Goal: Contribute content

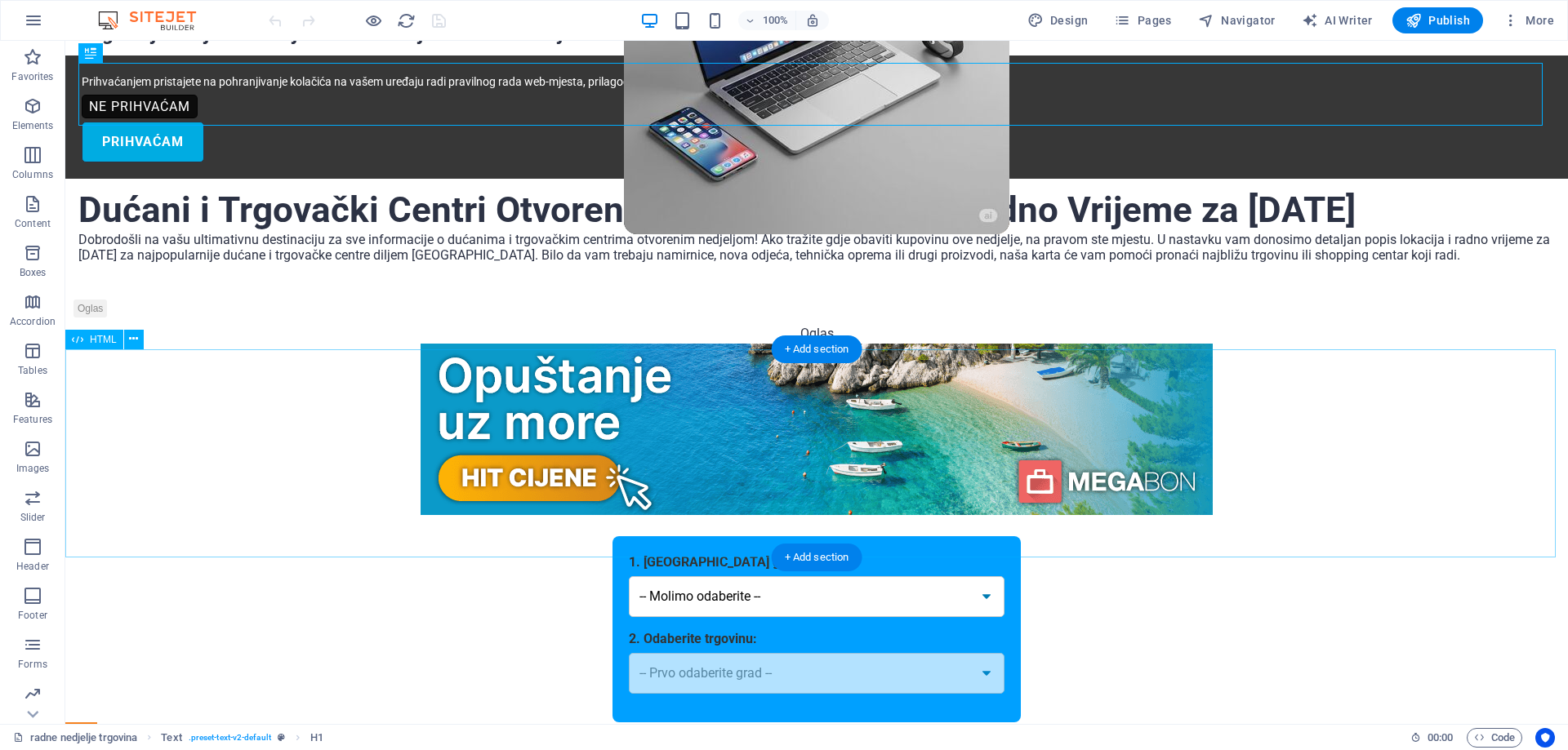
scroll to position [327, 0]
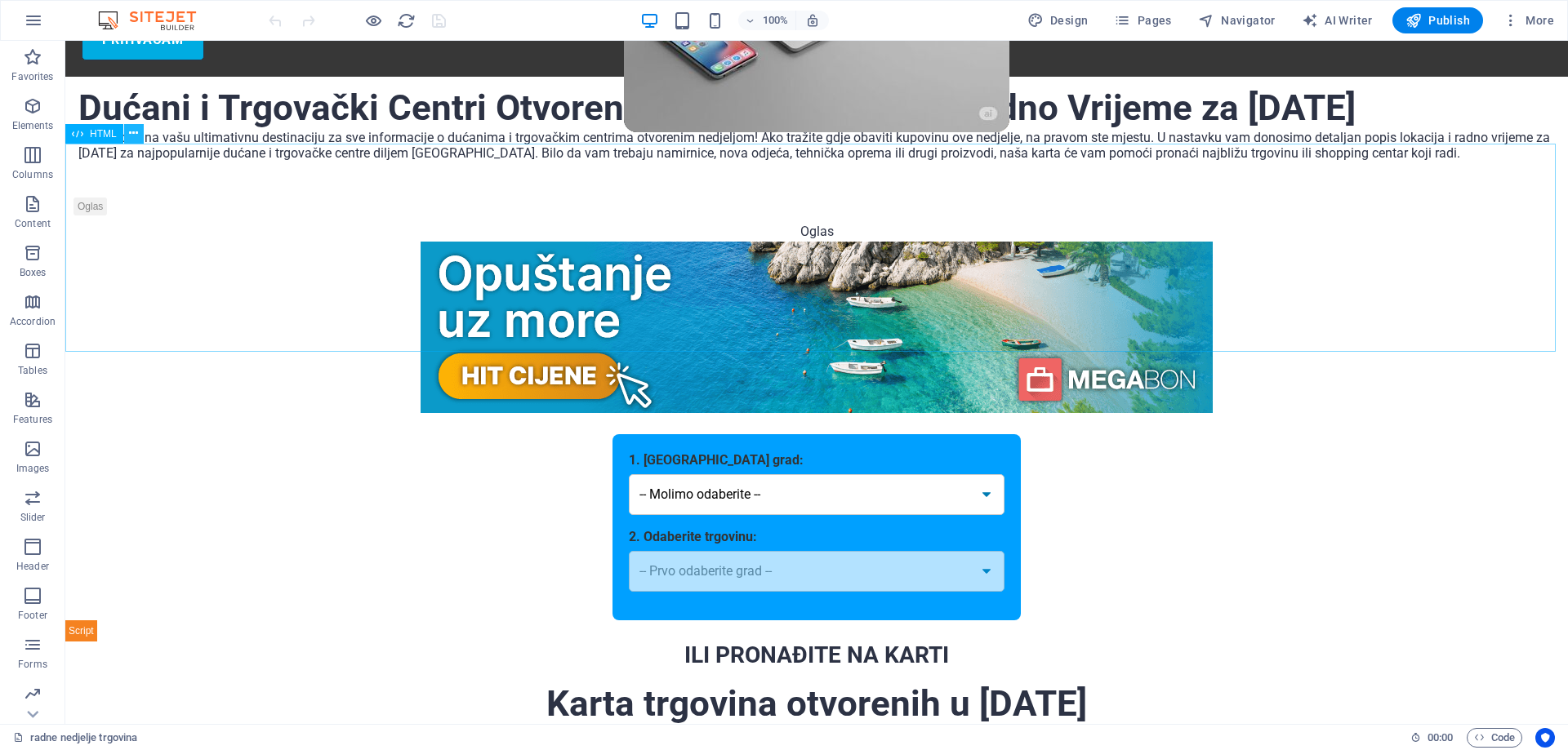
click at [135, 137] on icon at bounding box center [134, 134] width 9 height 17
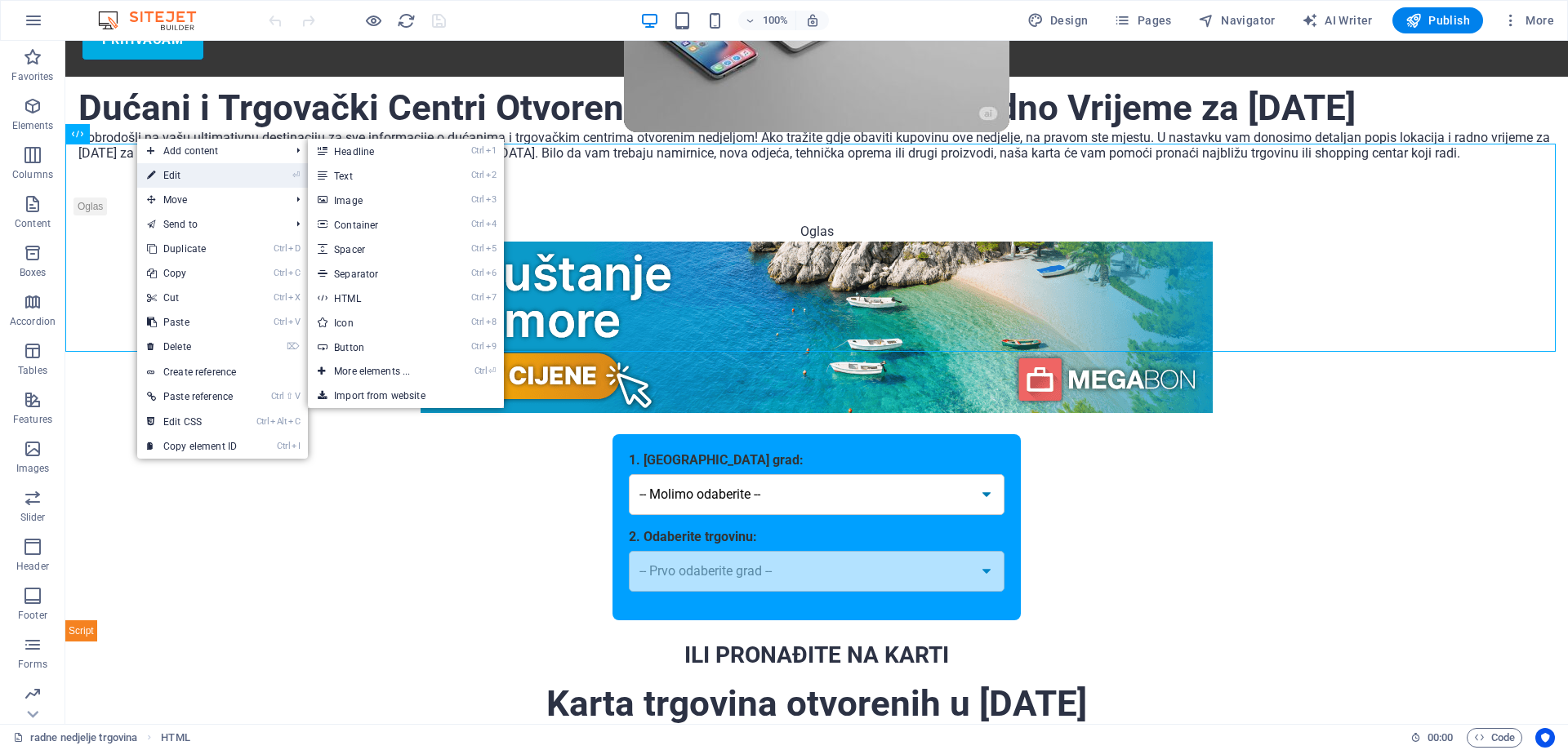
click at [158, 172] on link "⏎ Edit" at bounding box center [192, 176] width 110 height 25
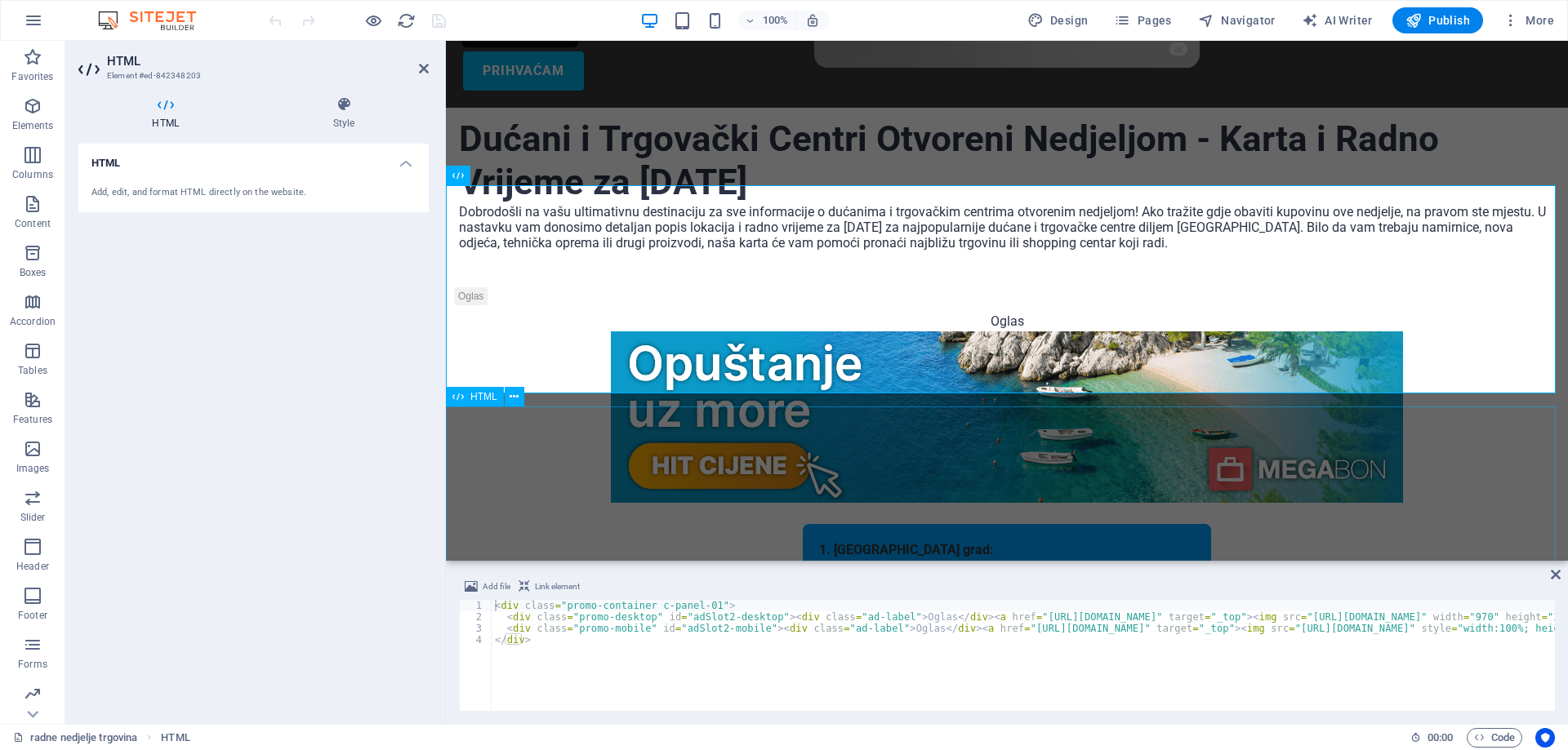
scroll to position [408, 0]
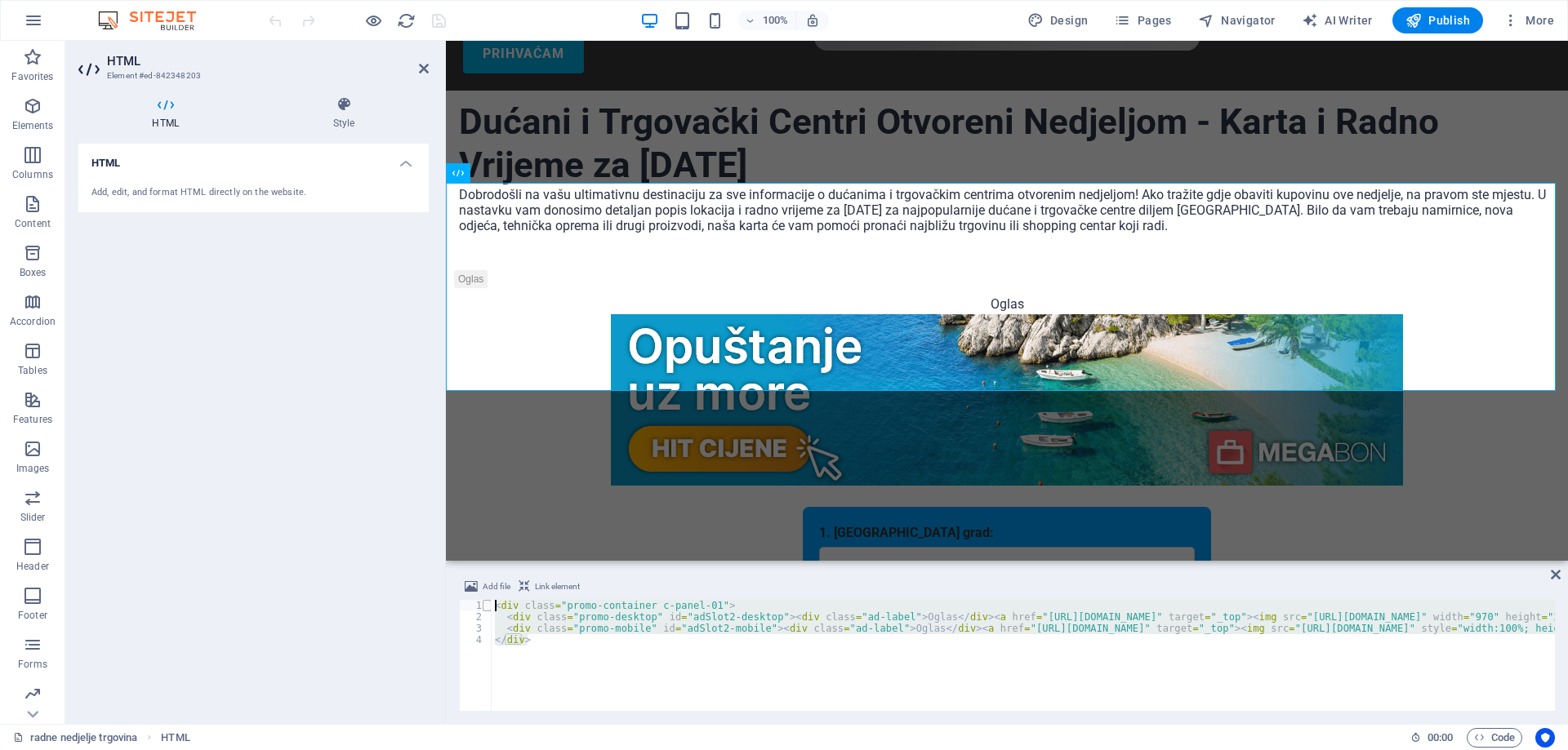
drag, startPoint x: 537, startPoint y: 647, endPoint x: 483, endPoint y: 601, distance: 70.9
click at [483, 601] on div "</div> 1 2 3 4 < div class = "promo-container c-panel-01" > < div class = "prom…" at bounding box center [1007, 655] width 1096 height 111
type textarea "<div class="promo-container c-panel-01"> <div class="promo-desktop" id="adSlot2…"
click at [1496, 742] on span "Code" at bounding box center [1494, 737] width 41 height 19
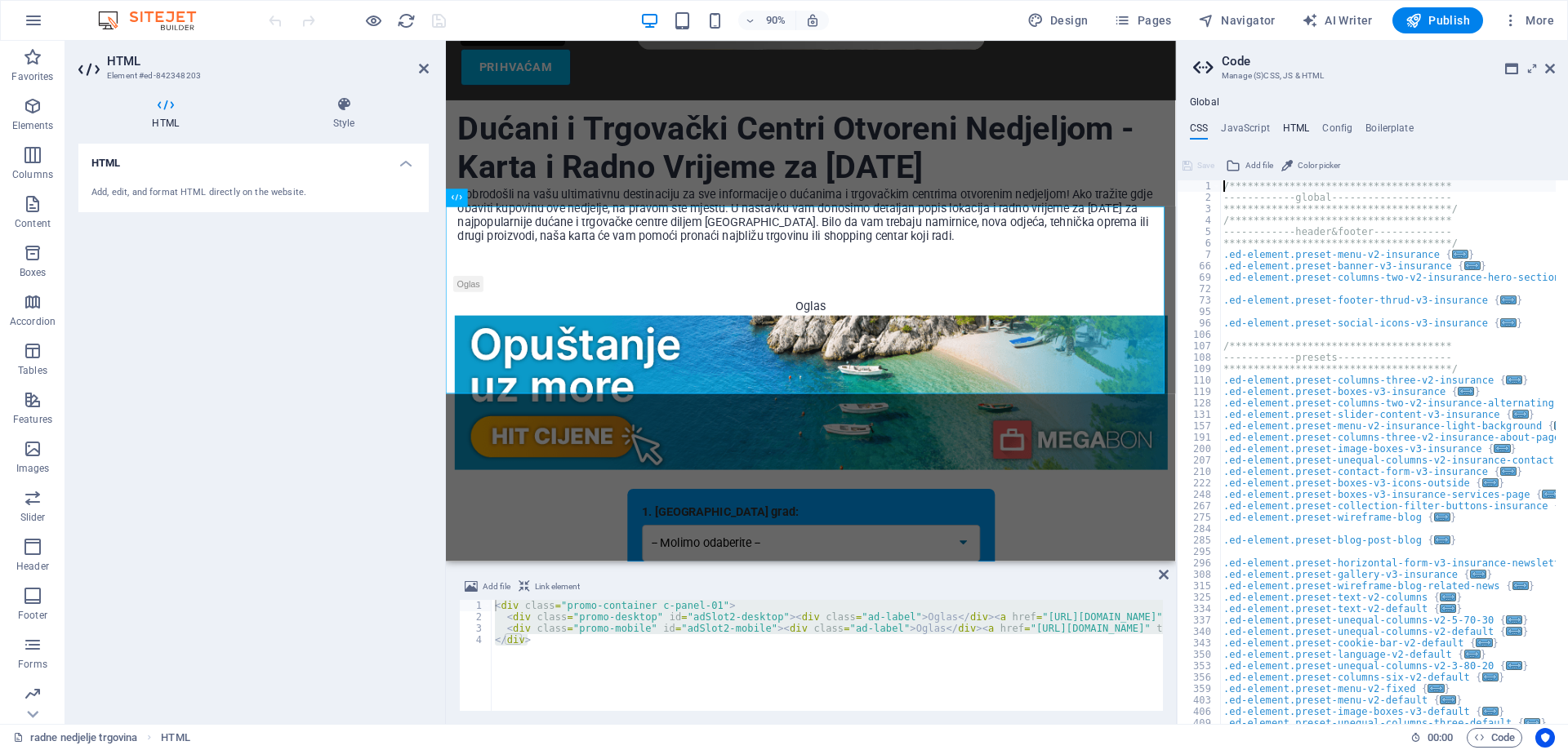
click at [1291, 134] on h4 "HTML" at bounding box center [1295, 132] width 27 height 18
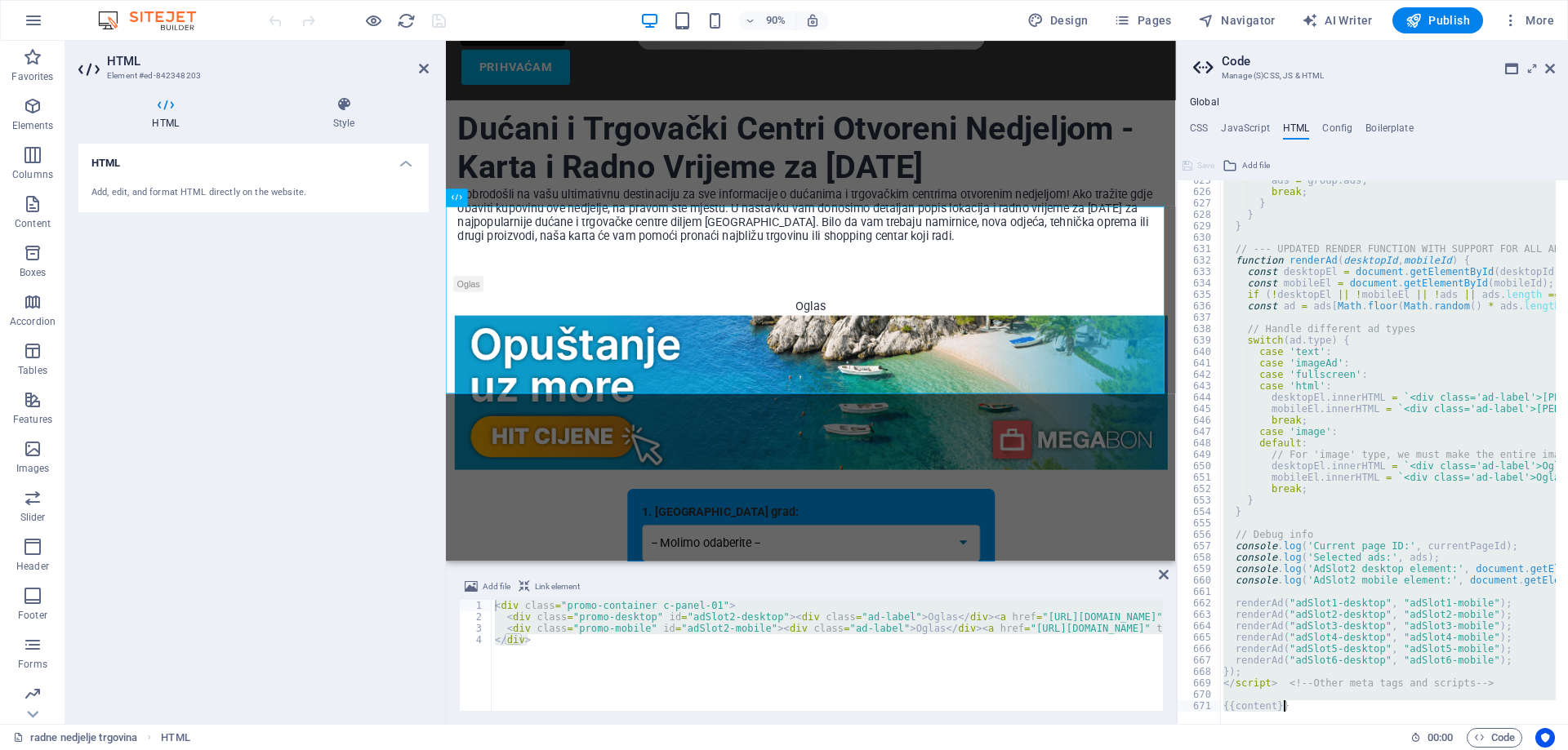
scroll to position [7139, 0]
drag, startPoint x: 1216, startPoint y: 491, endPoint x: 1273, endPoint y: 683, distance: 200.3
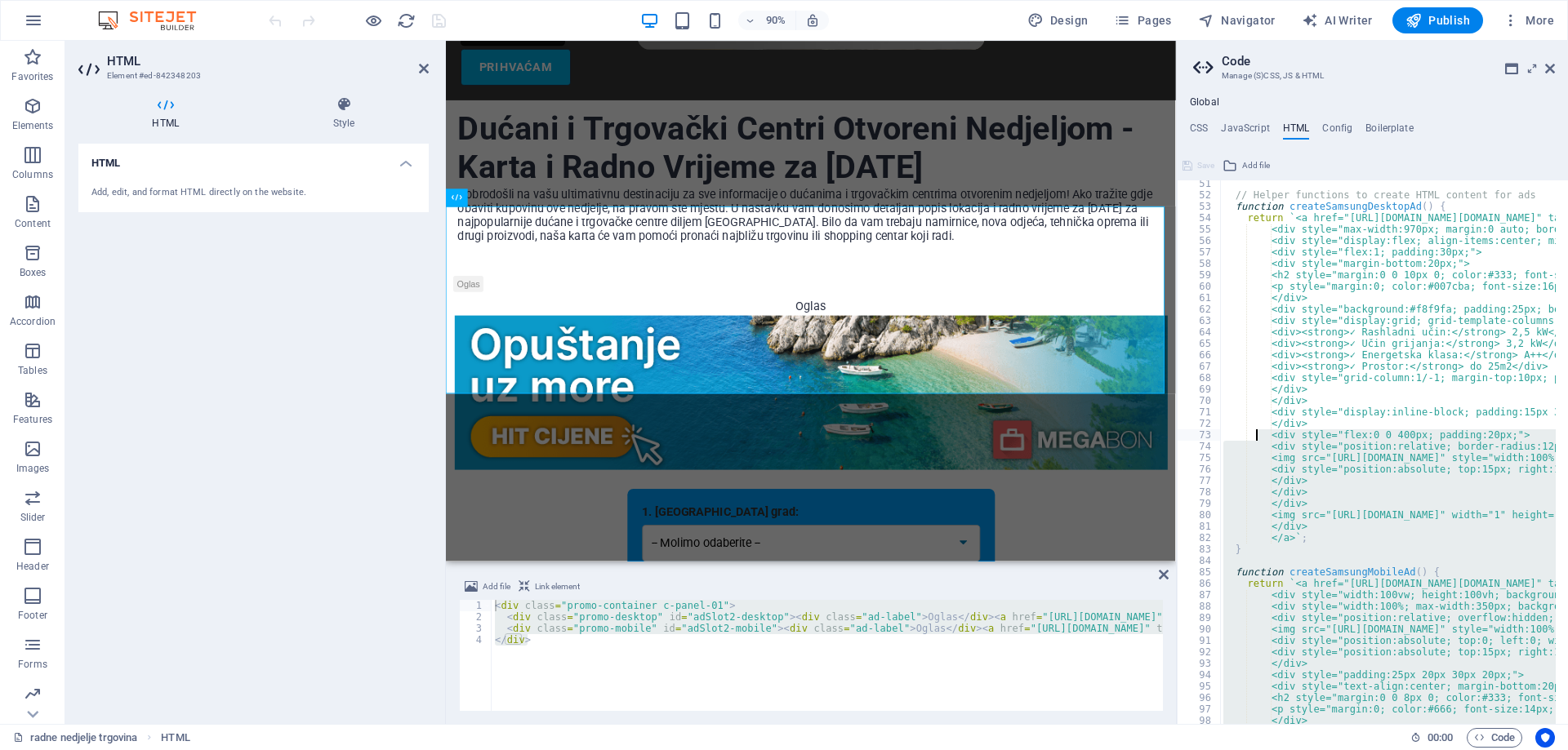
scroll to position [427, 0]
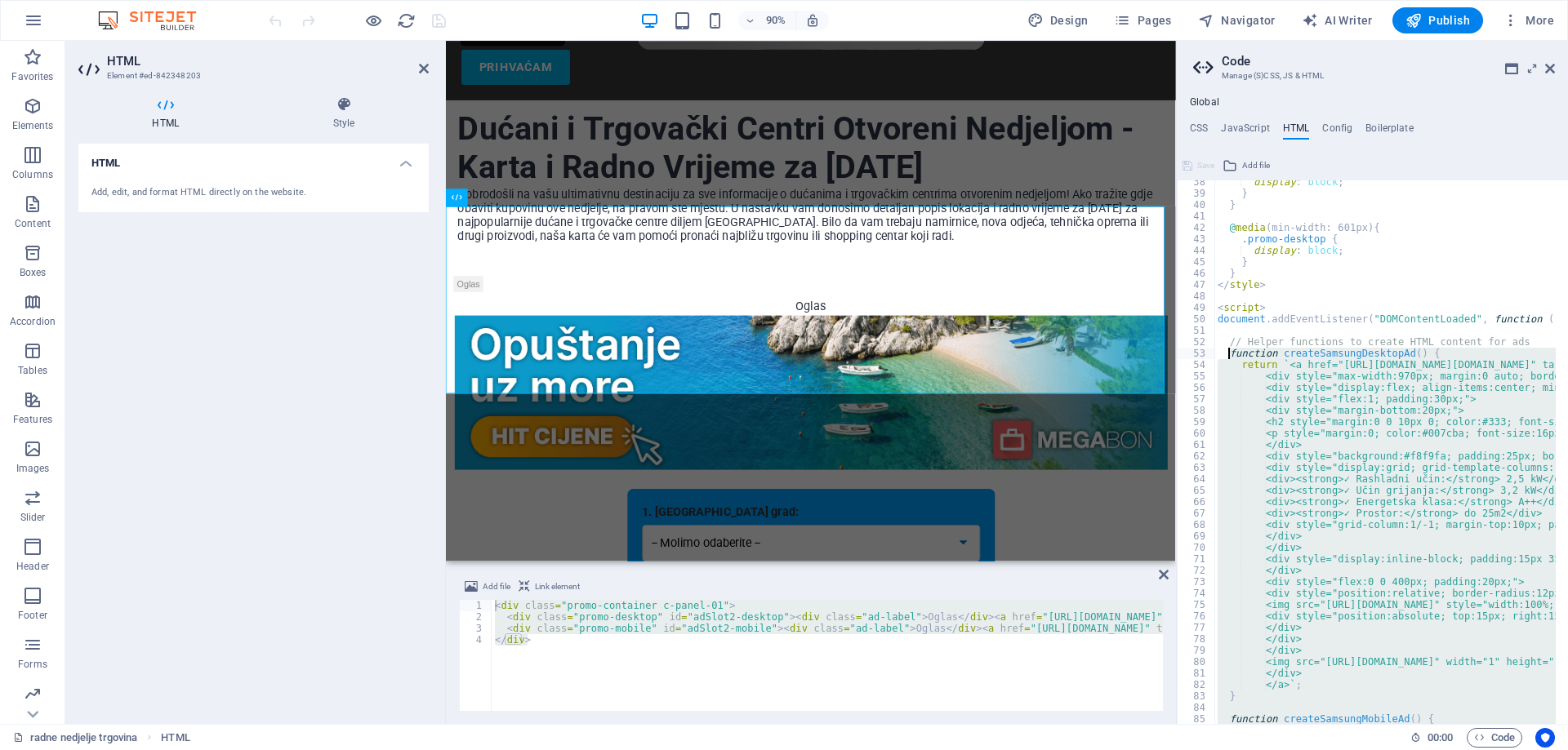
drag, startPoint x: 1245, startPoint y: 580, endPoint x: 1231, endPoint y: 350, distance: 230.4
click at [1231, 350] on div "display : block ; } } @ media (min-width: 601px) { .promo-desktop { display : b…" at bounding box center [1384, 452] width 341 height 544
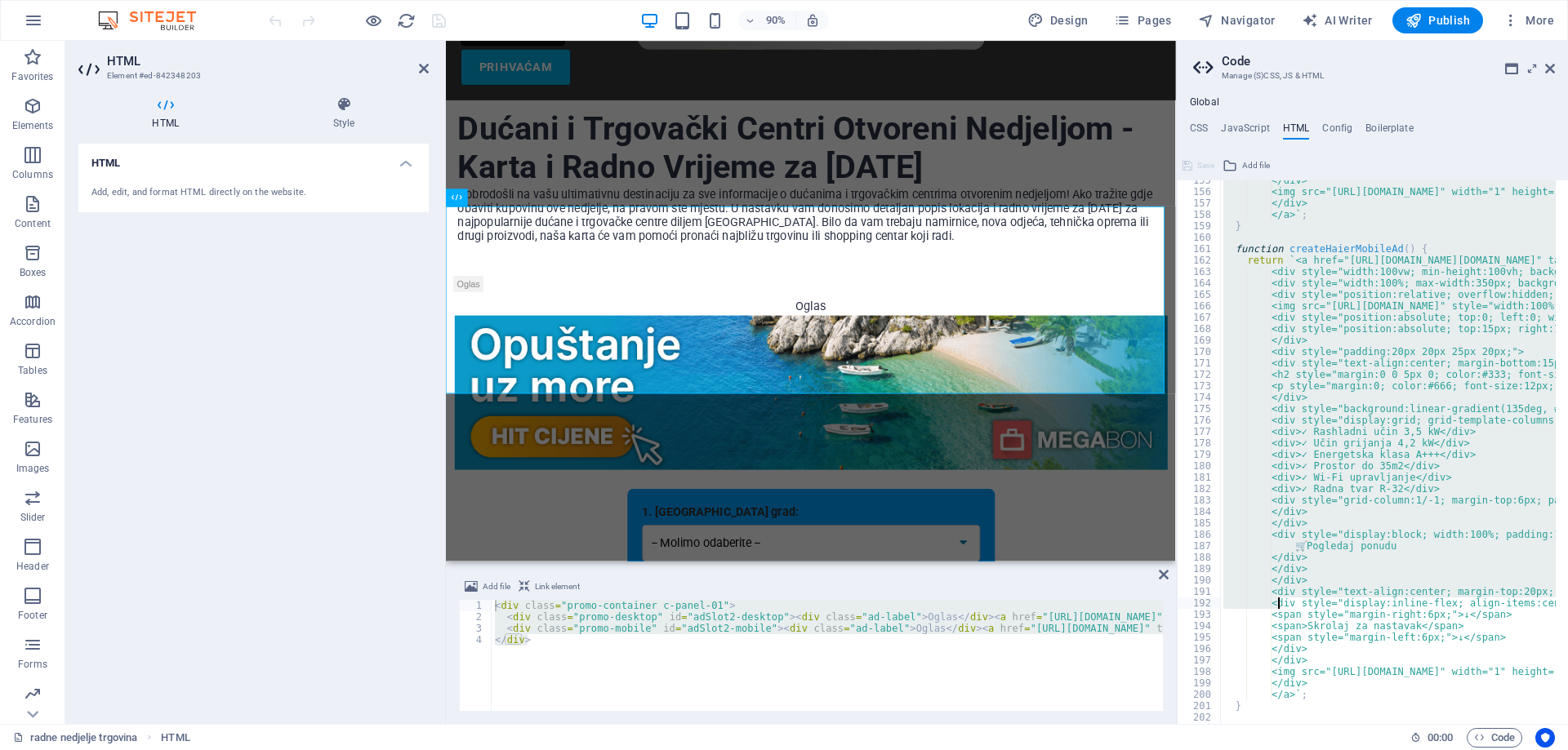
scroll to position [1913, 0]
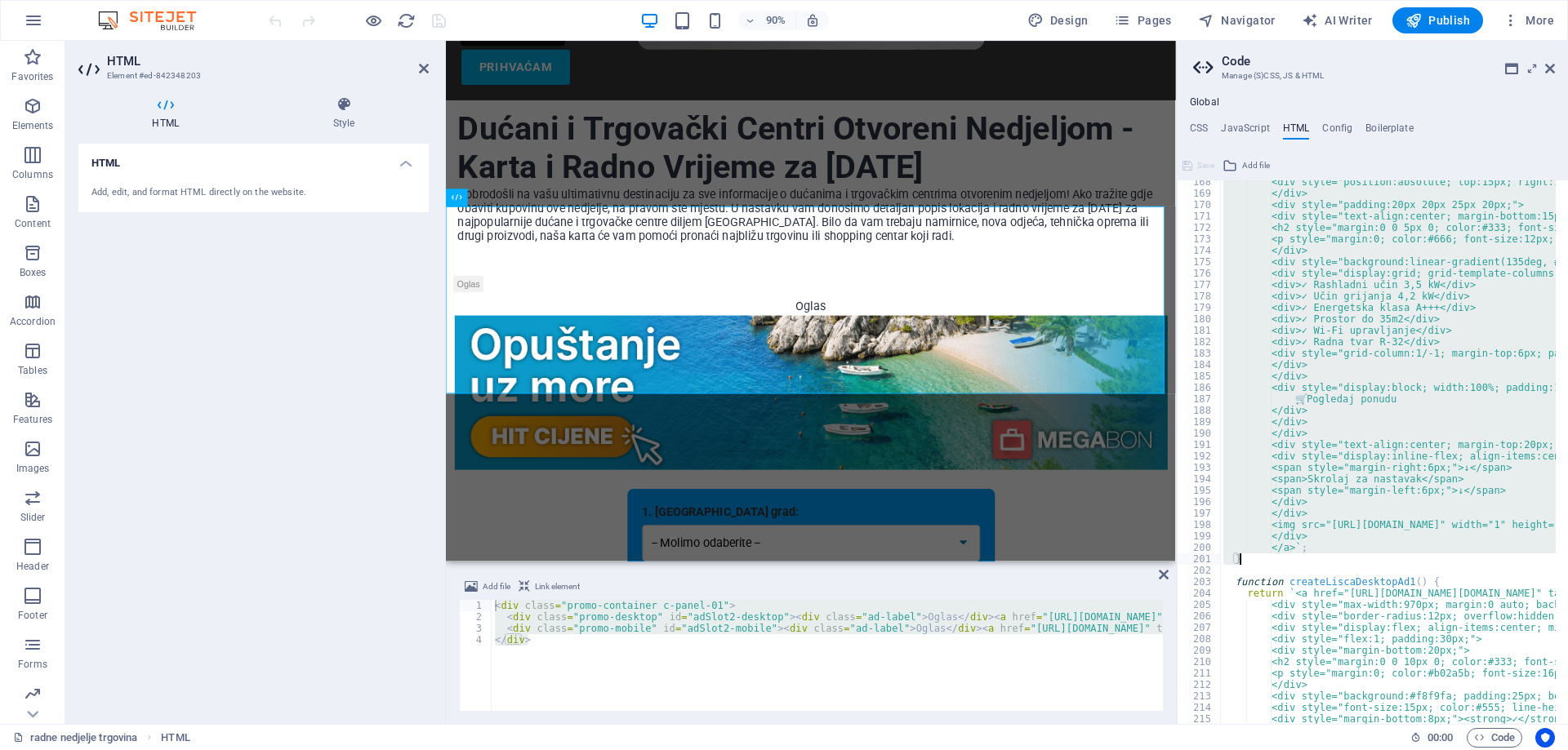
drag, startPoint x: 1230, startPoint y: 351, endPoint x: 1250, endPoint y: 561, distance: 211.0
paste textarea
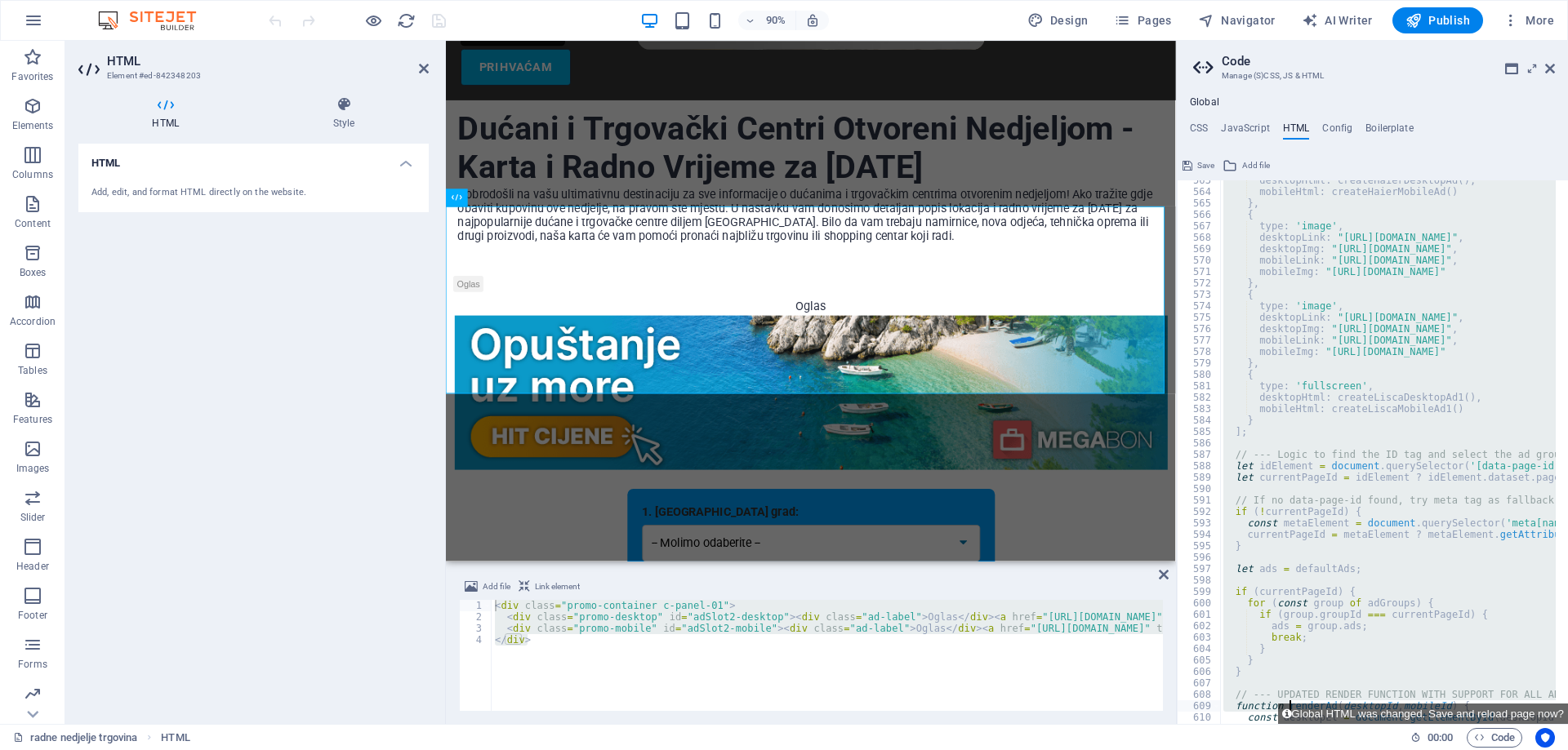
scroll to position [6875, 0]
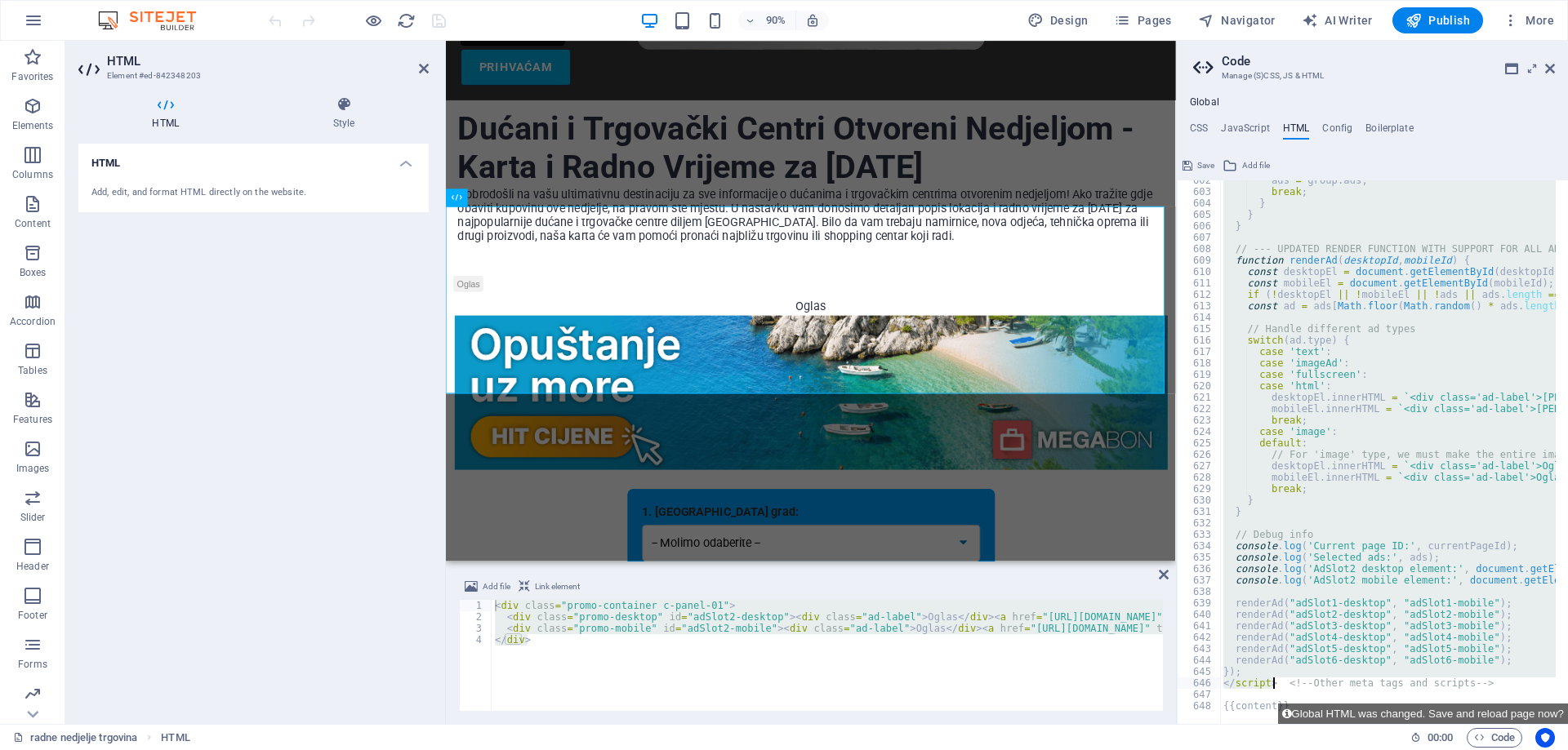
drag, startPoint x: 1218, startPoint y: 339, endPoint x: 1271, endPoint y: 686, distance: 351.0
type textarea "}); </script> <!-- Other meta tags and scripts -->"
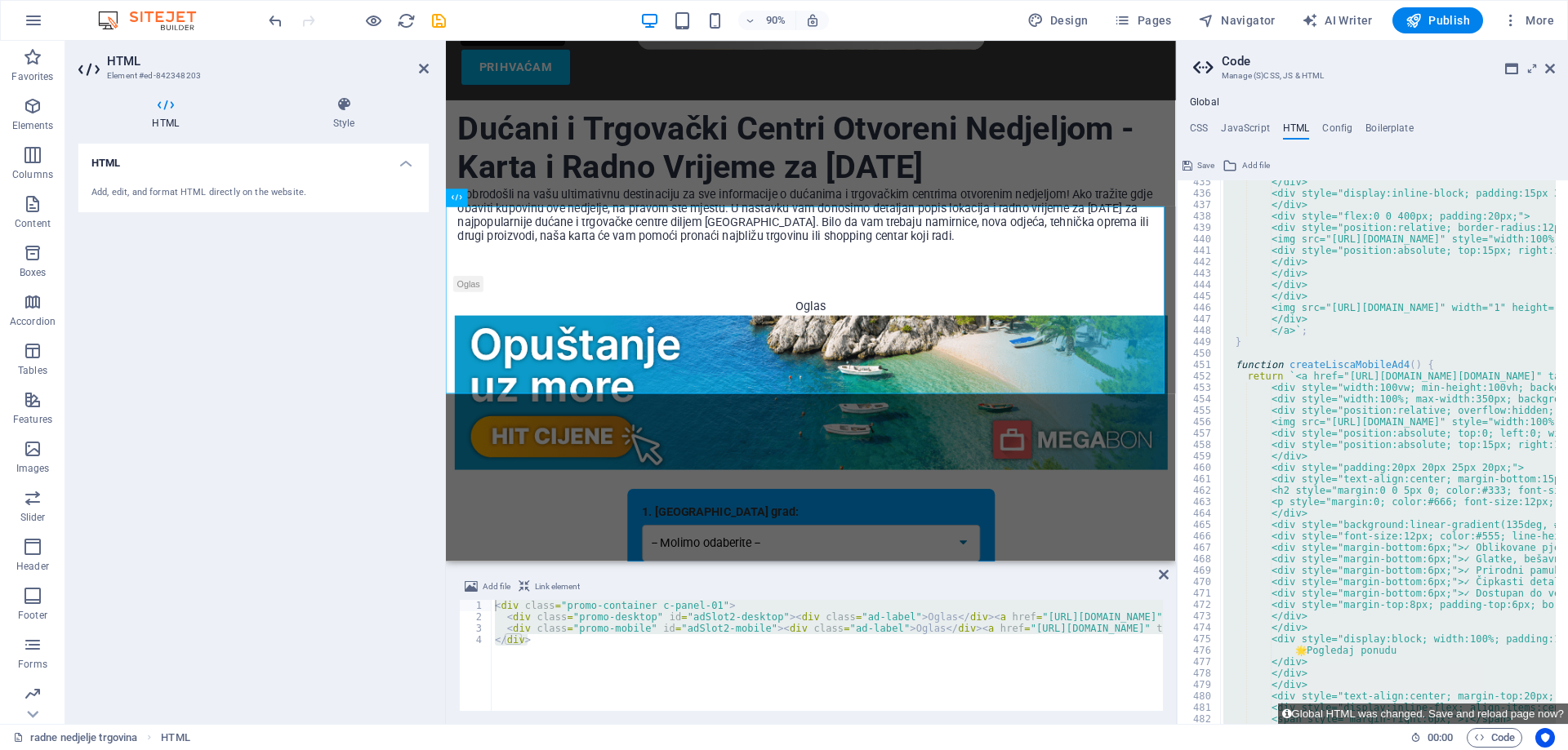
scroll to position [4769, 0]
